Goal: Navigation & Orientation: Go to known website

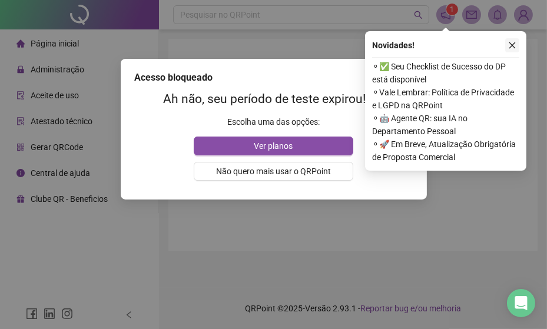
click at [511, 48] on icon "close" at bounding box center [512, 45] width 8 height 8
